Goal: Transaction & Acquisition: Purchase product/service

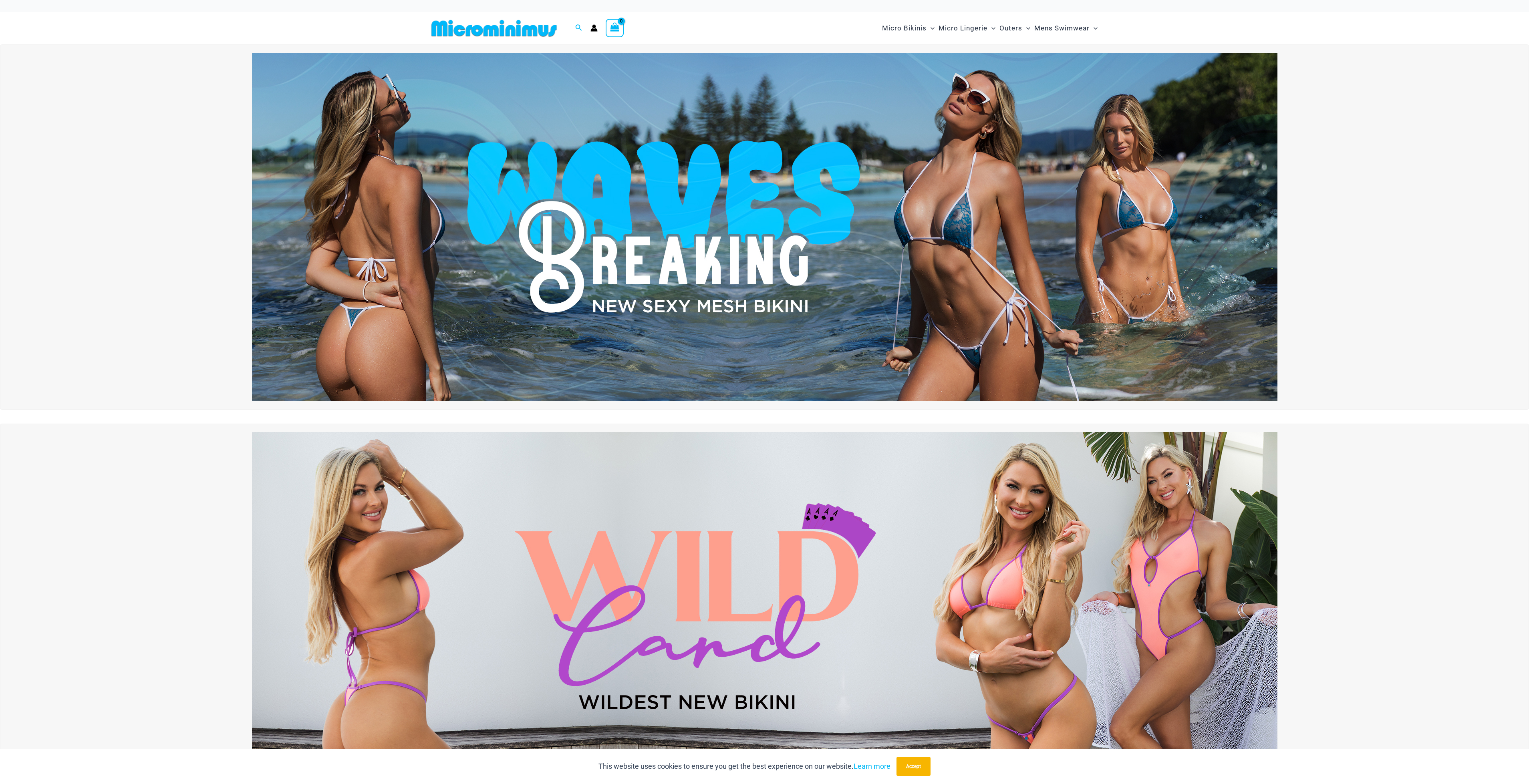
click at [590, 221] on img at bounding box center [764, 227] width 1025 height 349
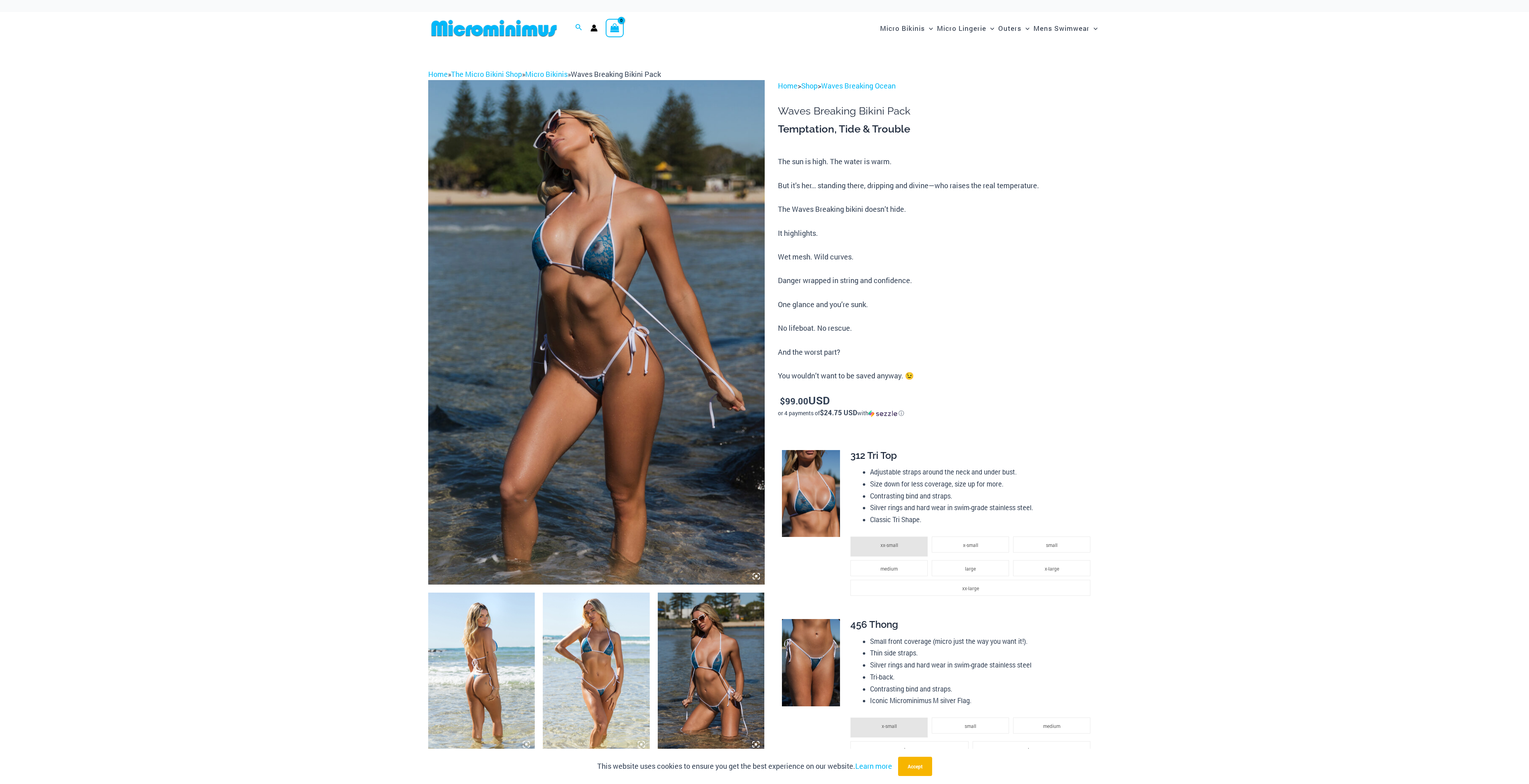
click at [490, 643] on img at bounding box center [481, 672] width 107 height 160
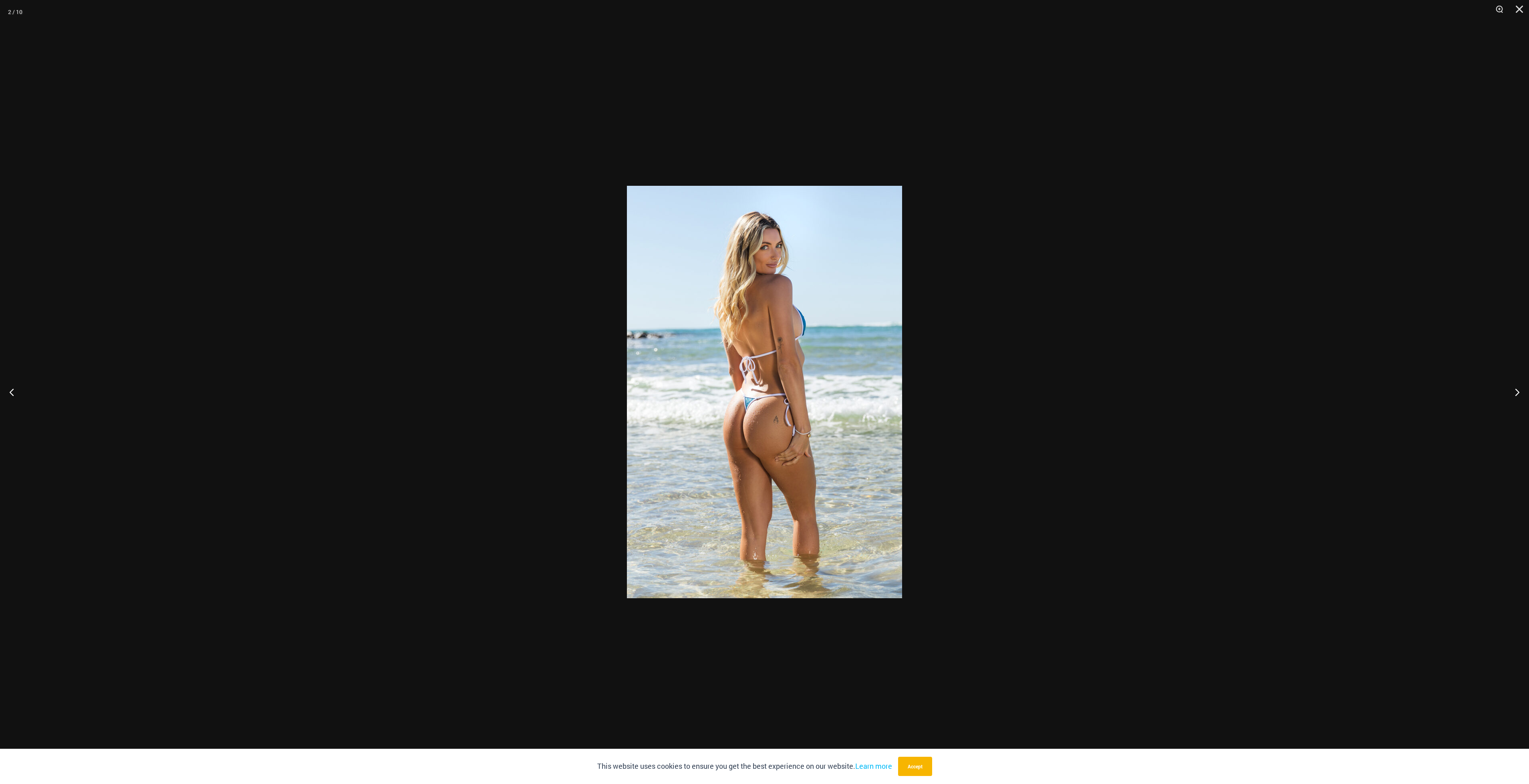
click at [770, 382] on img at bounding box center [764, 392] width 275 height 412
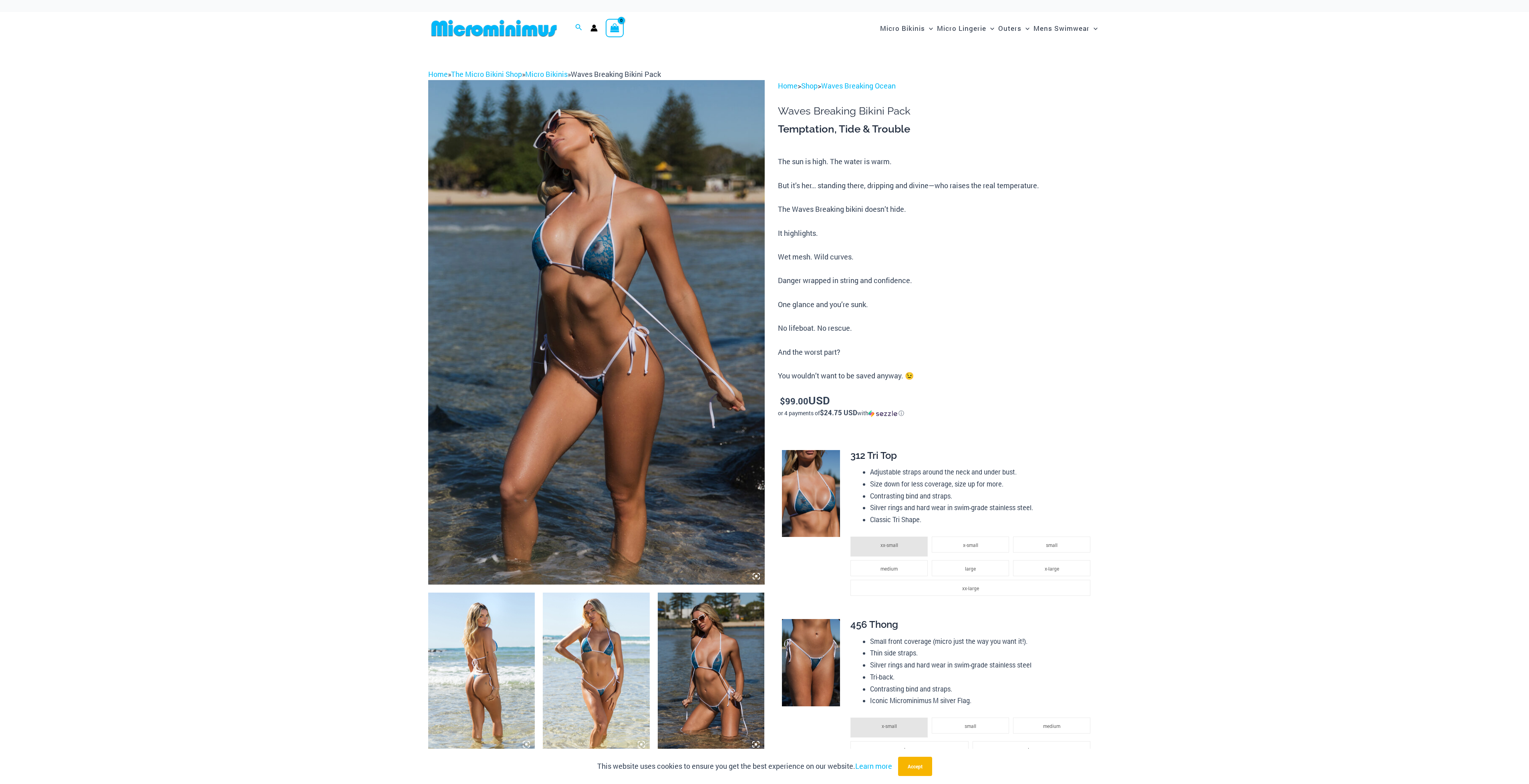
click at [607, 666] on img at bounding box center [596, 672] width 107 height 160
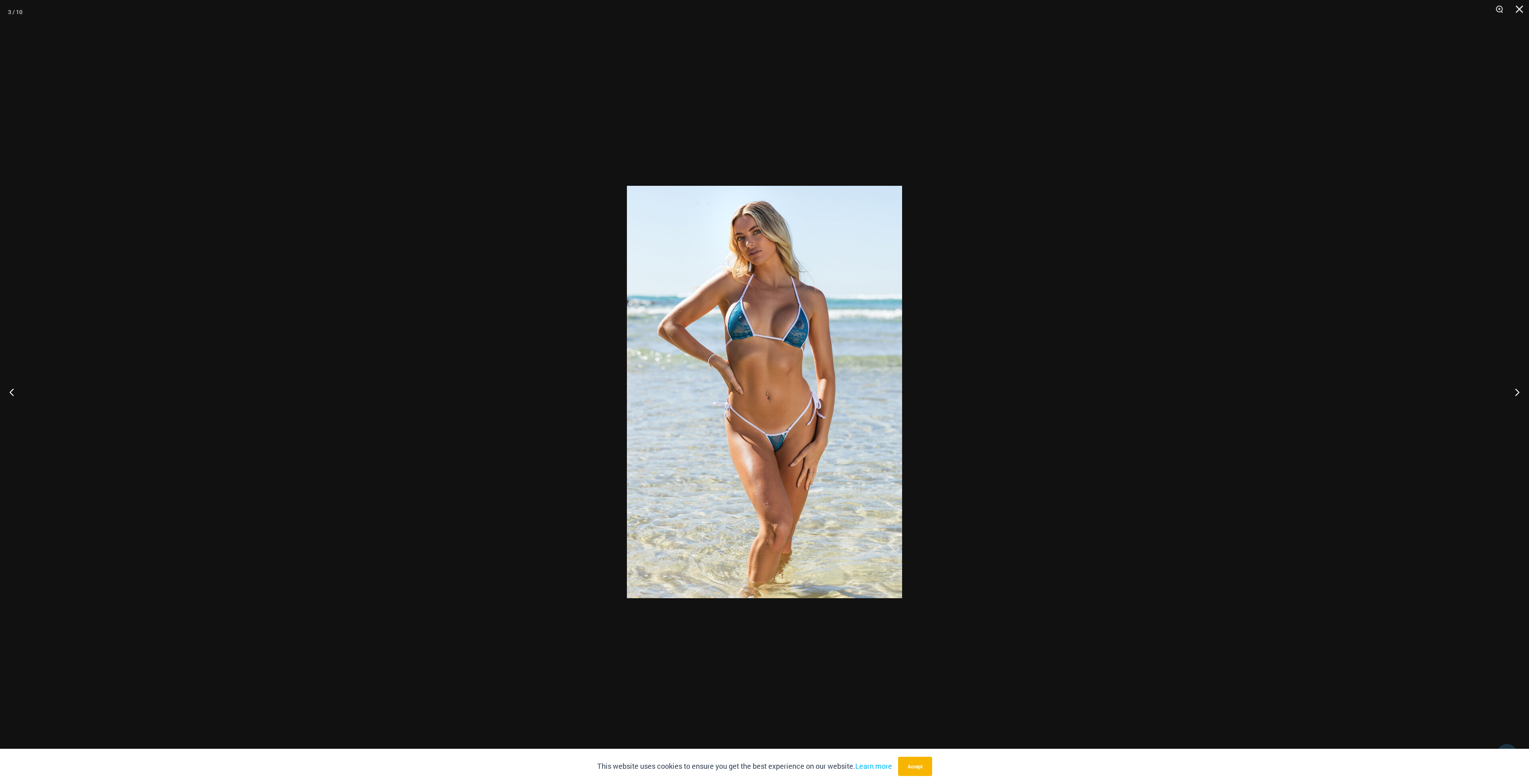
click at [607, 665] on div at bounding box center [764, 392] width 1529 height 784
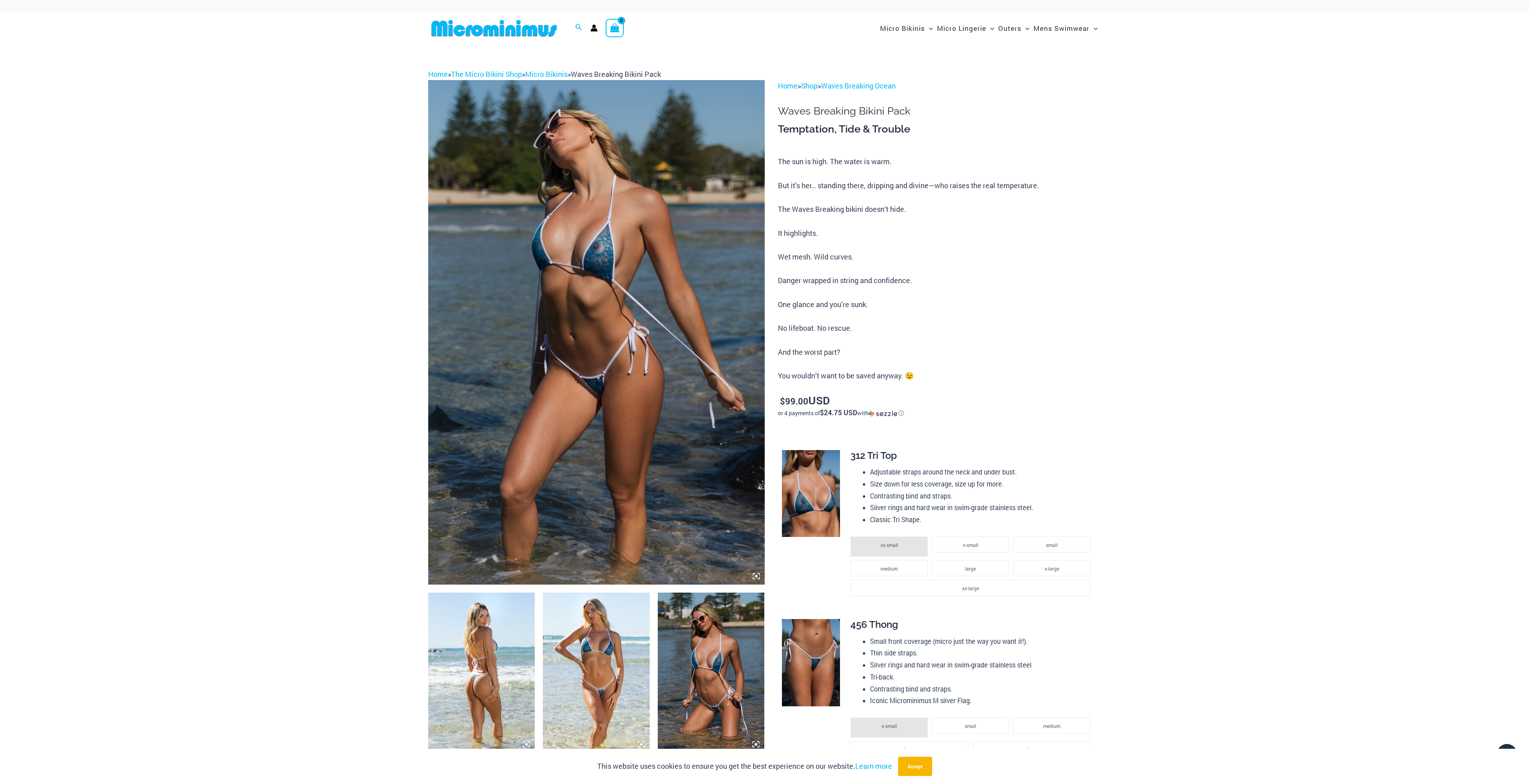
click at [728, 681] on img at bounding box center [711, 672] width 107 height 160
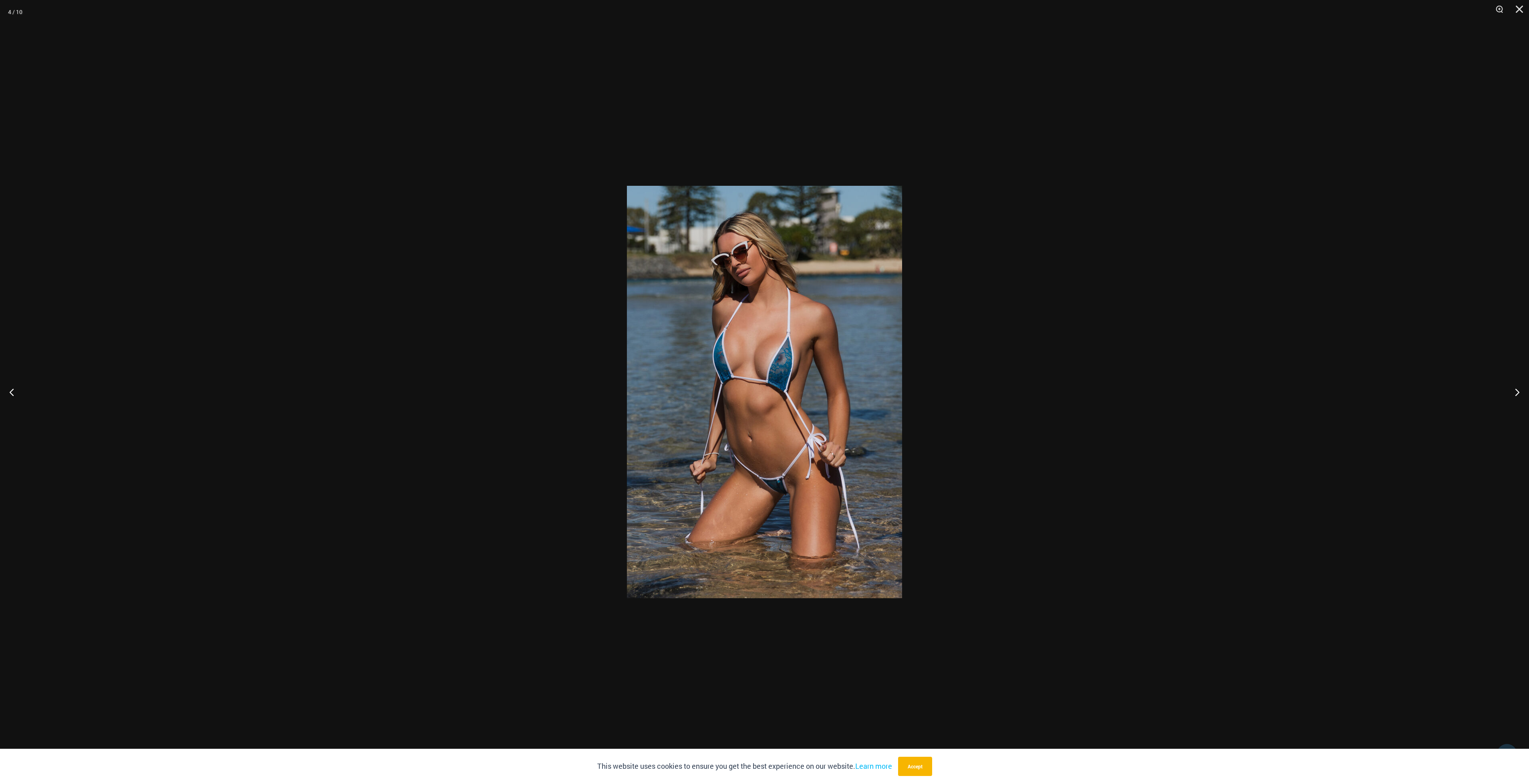
click at [728, 680] on div at bounding box center [764, 392] width 1529 height 784
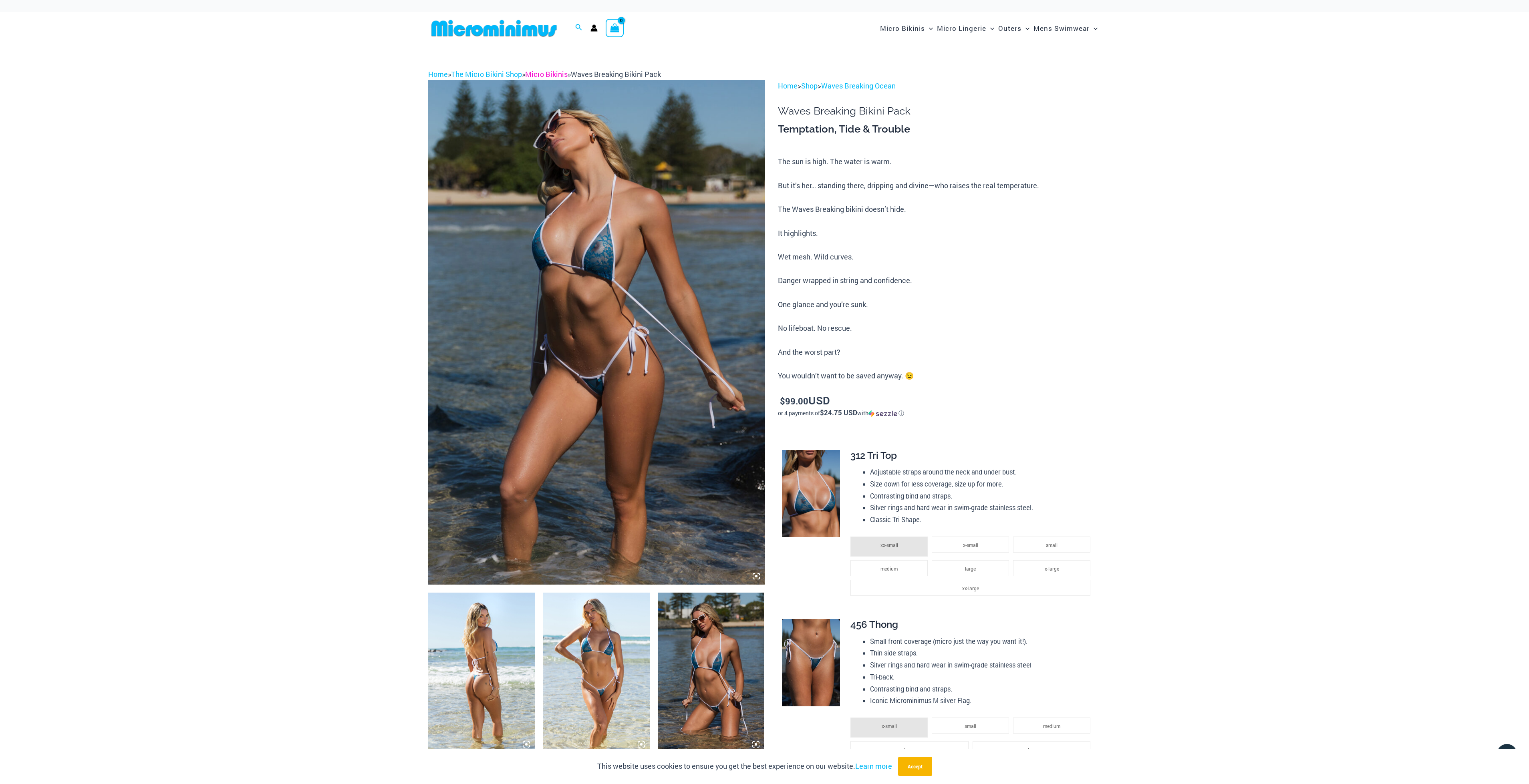
click at [566, 75] on link "Micro Bikinis" at bounding box center [546, 75] width 42 height 10
